Goal: Task Accomplishment & Management: Use online tool/utility

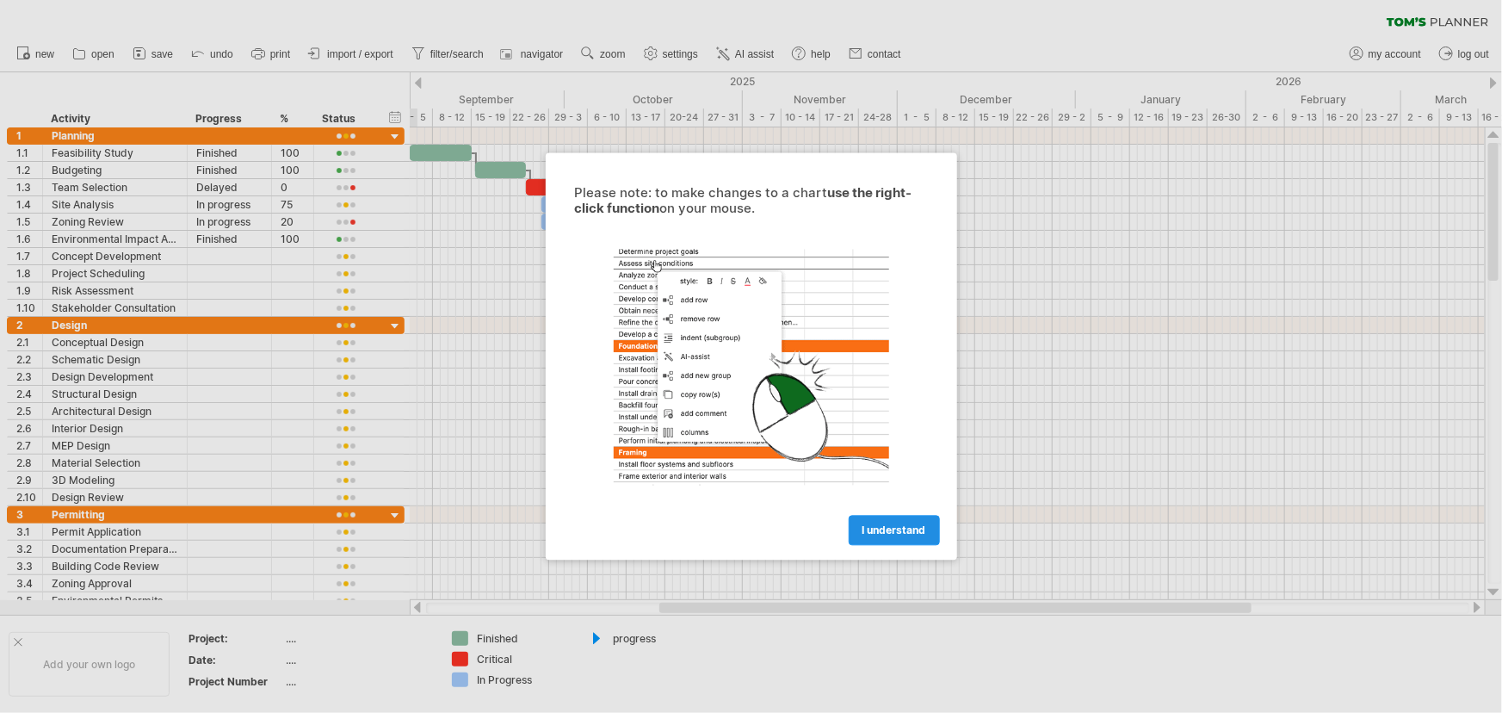
click at [915, 531] on span "I understand" at bounding box center [895, 530] width 64 height 13
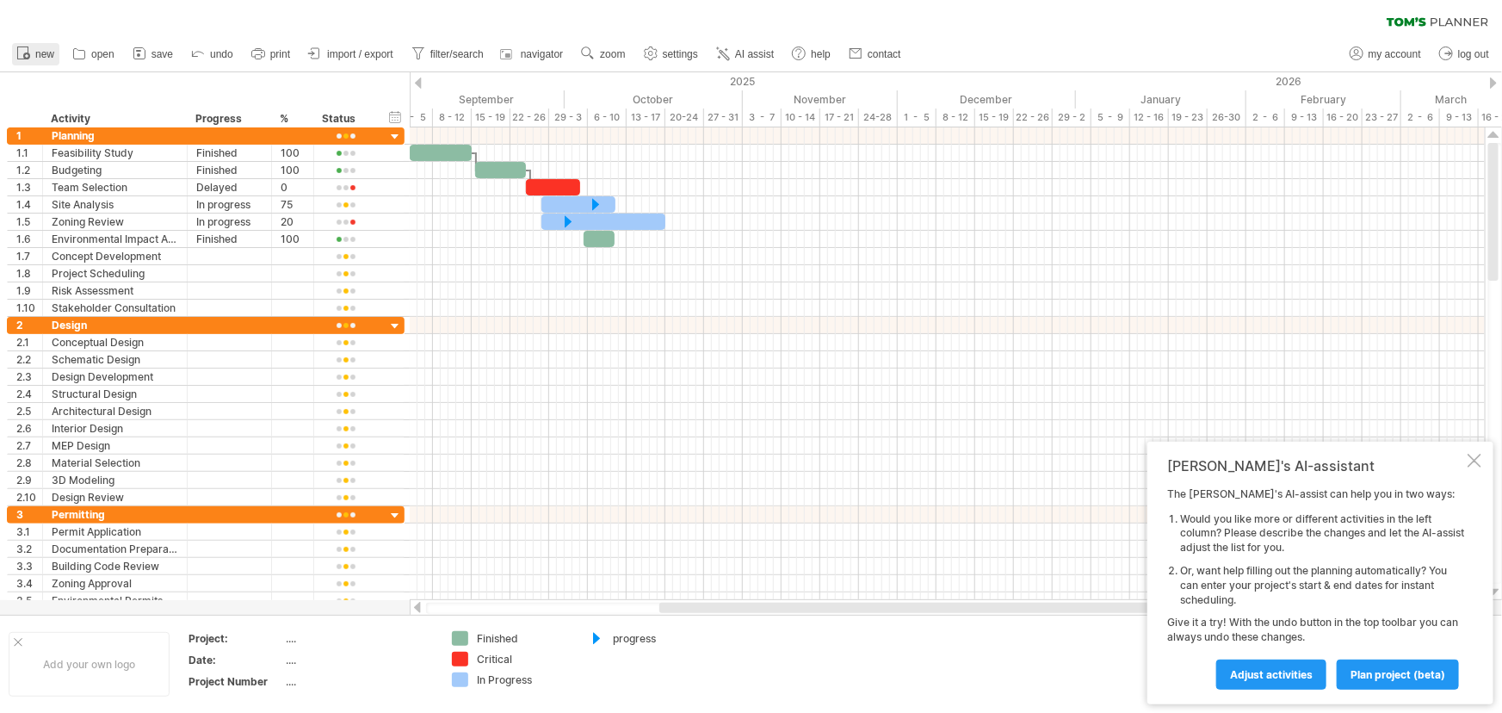
click at [41, 50] on span "new" at bounding box center [44, 54] width 19 height 12
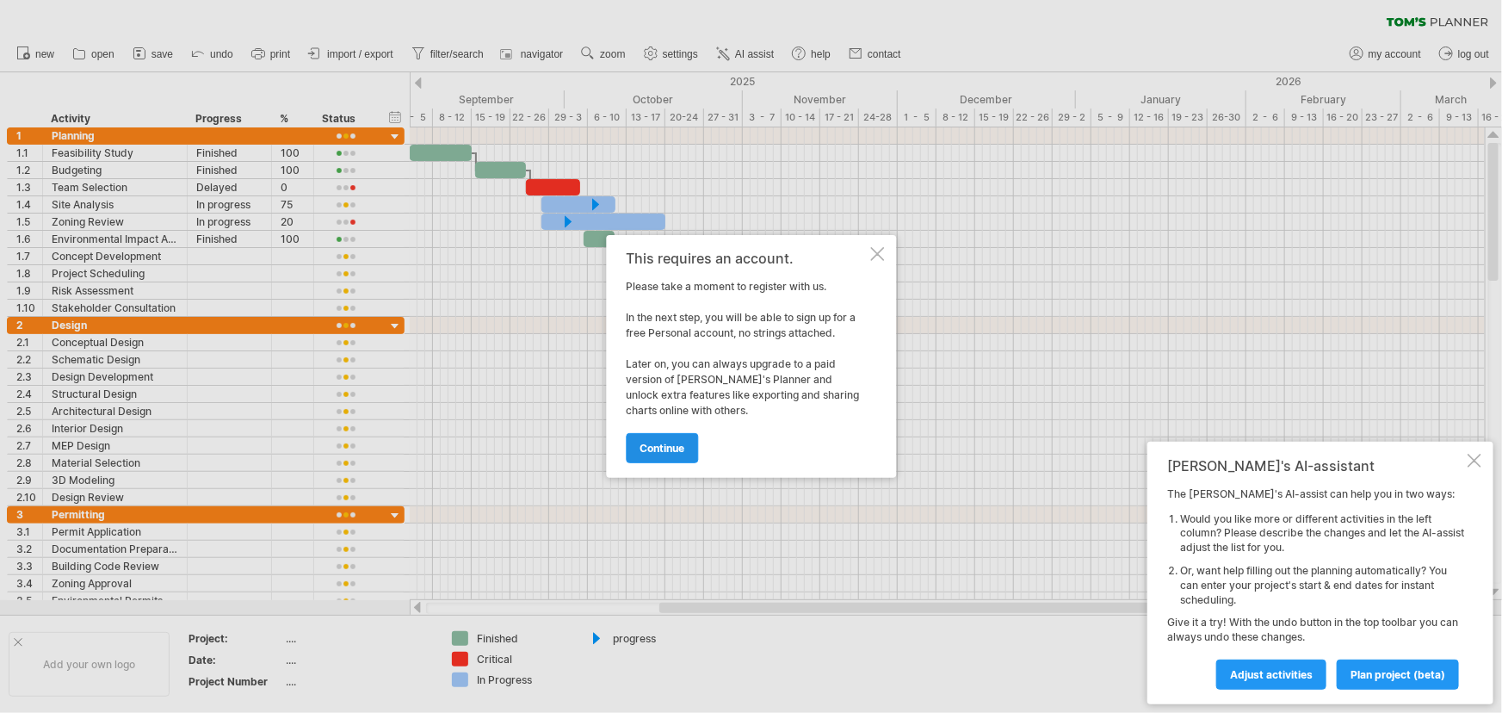
click at [640, 444] on span "continue" at bounding box center [662, 448] width 45 height 13
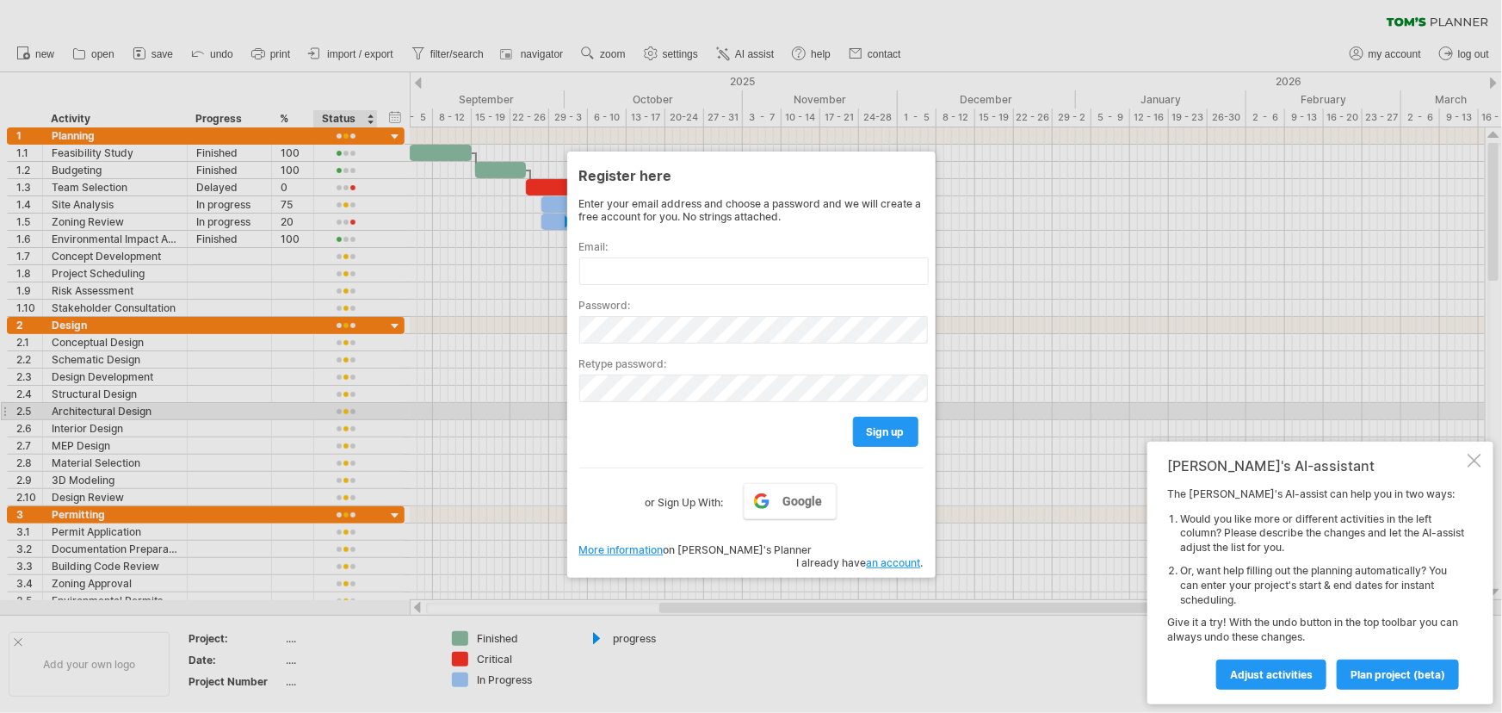
click at [343, 404] on div at bounding box center [751, 356] width 1502 height 713
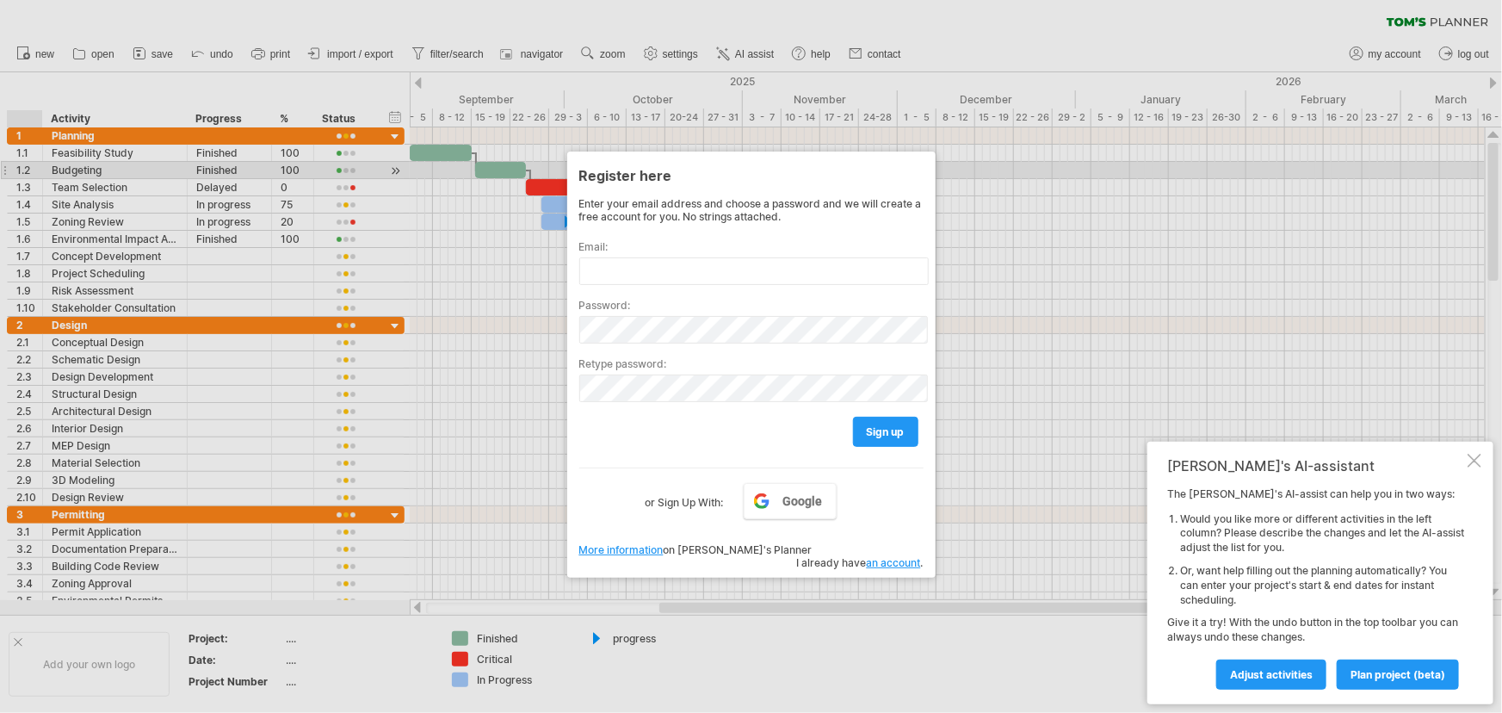
click at [28, 176] on div at bounding box center [751, 356] width 1502 height 713
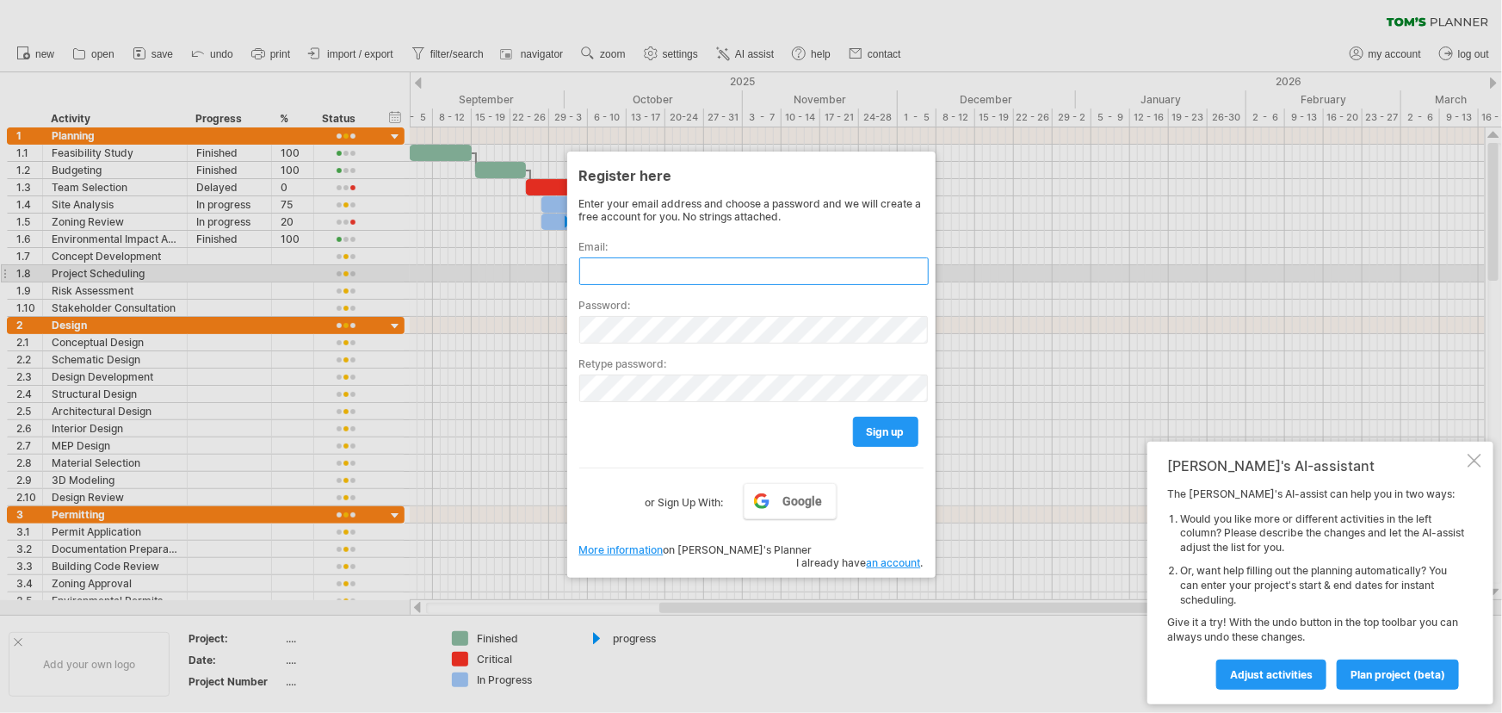
click at [637, 268] on input "text" at bounding box center [754, 271] width 350 height 28
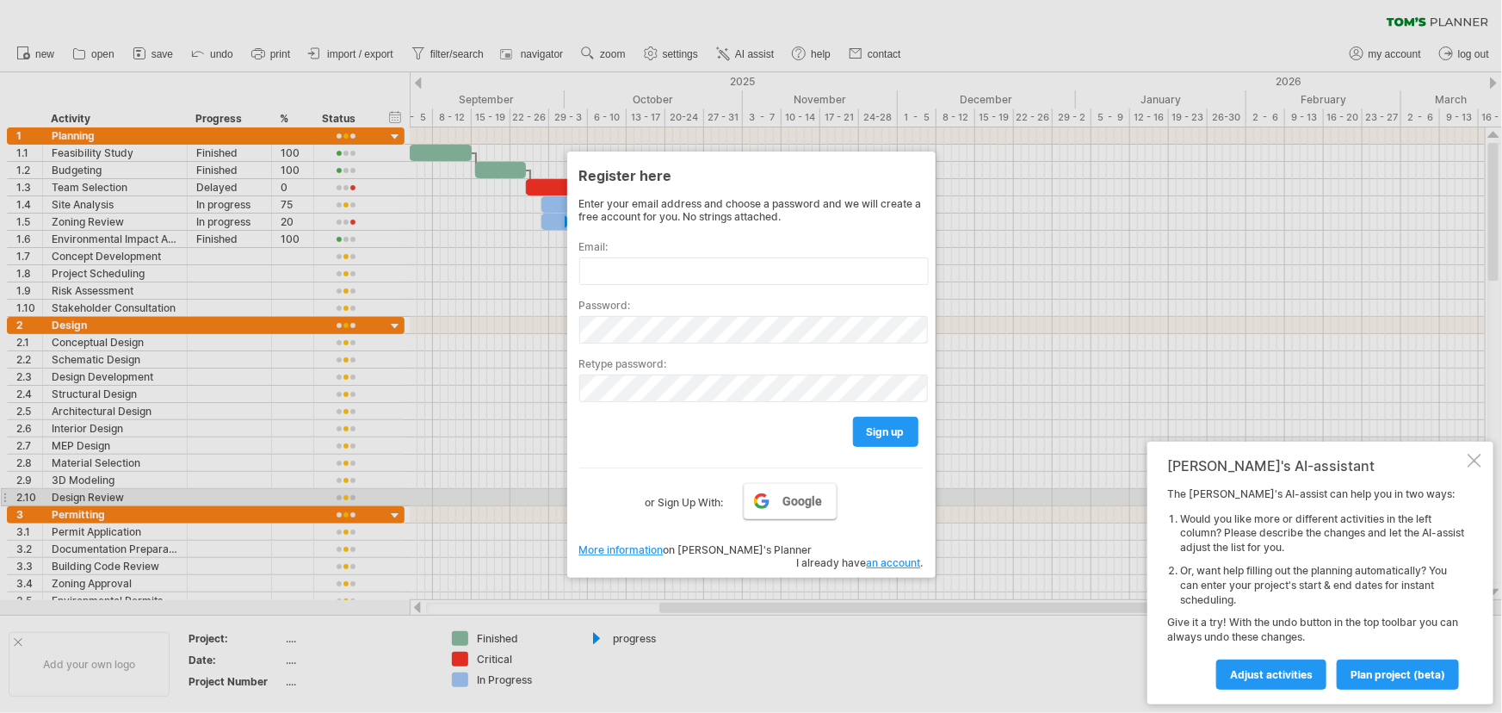
click at [791, 499] on span "Google" at bounding box center [803, 501] width 40 height 14
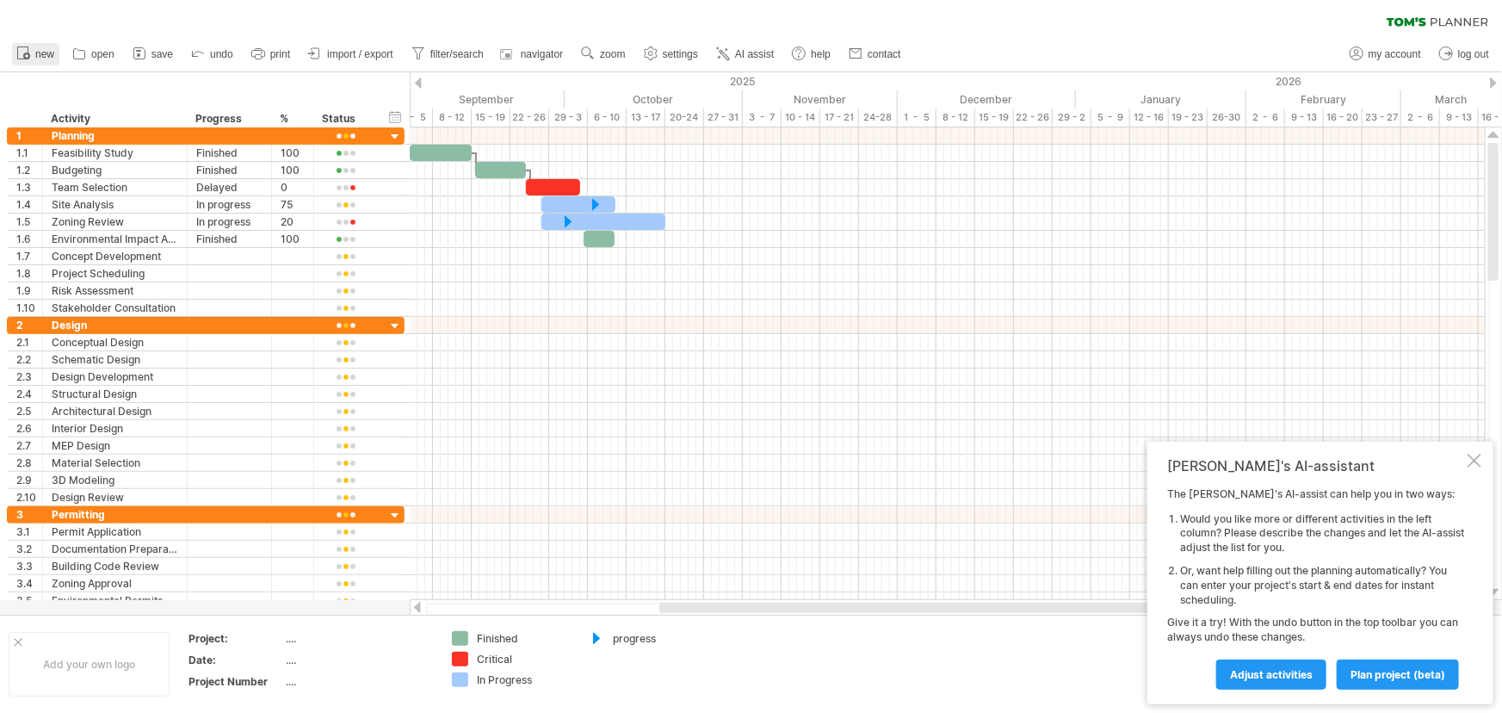
click at [34, 53] on link "new" at bounding box center [35, 54] width 47 height 22
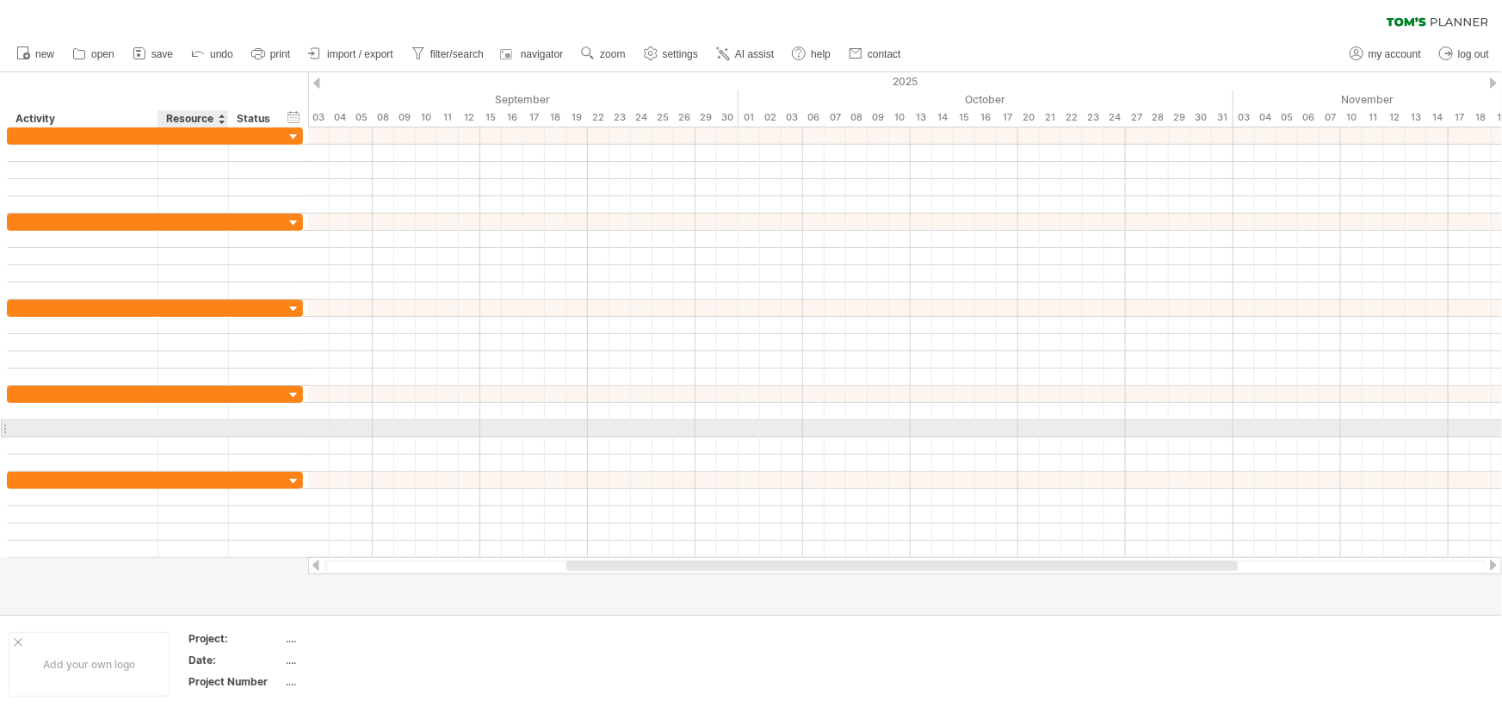
click at [189, 429] on div at bounding box center [193, 428] width 53 height 16
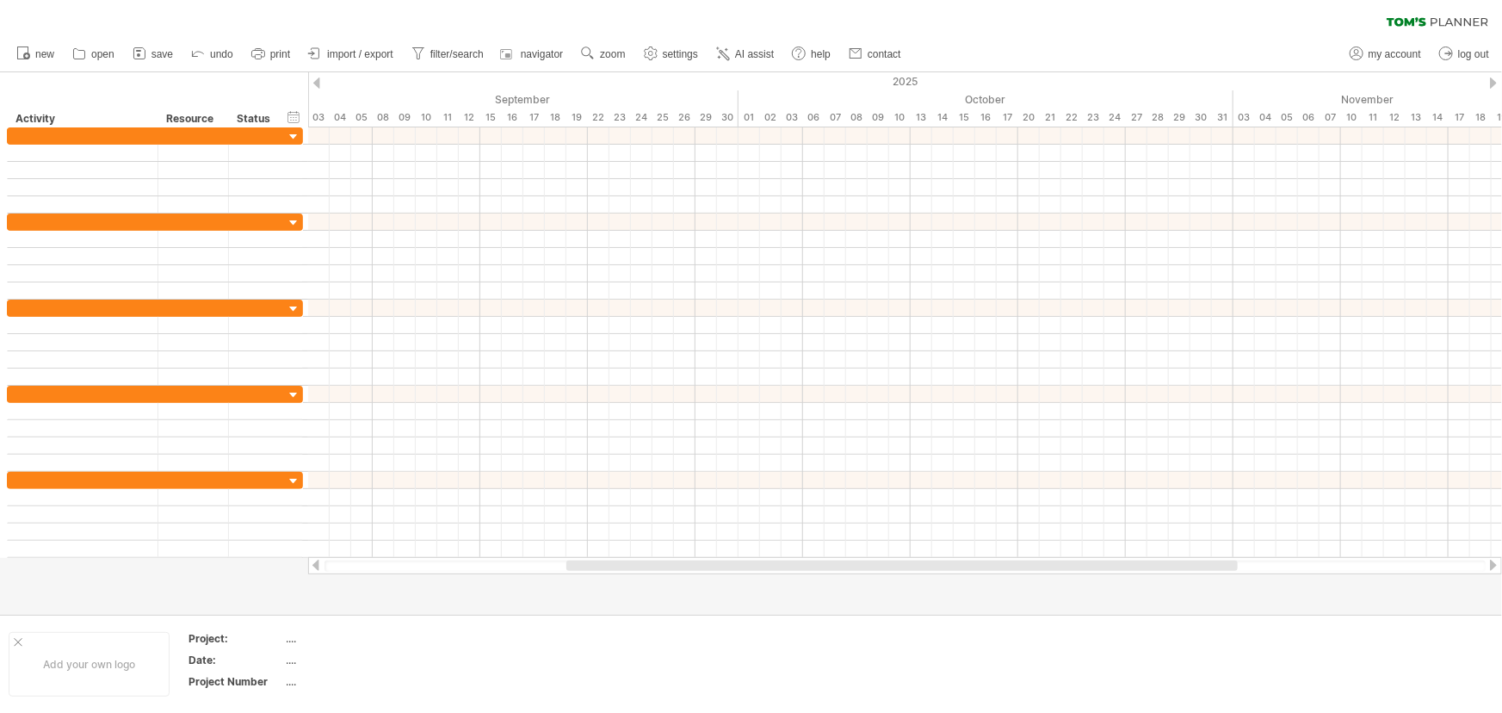
click at [1409, 17] on icon at bounding box center [1438, 21] width 102 height 9
